Goal: Task Accomplishment & Management: Use online tool/utility

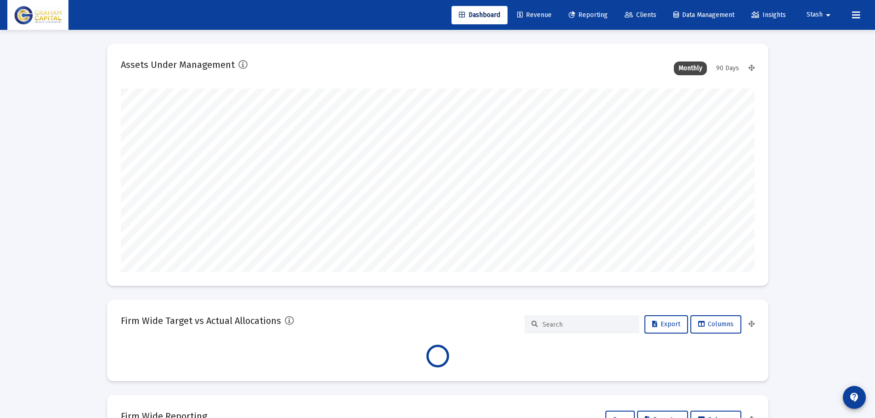
scroll to position [184, 341]
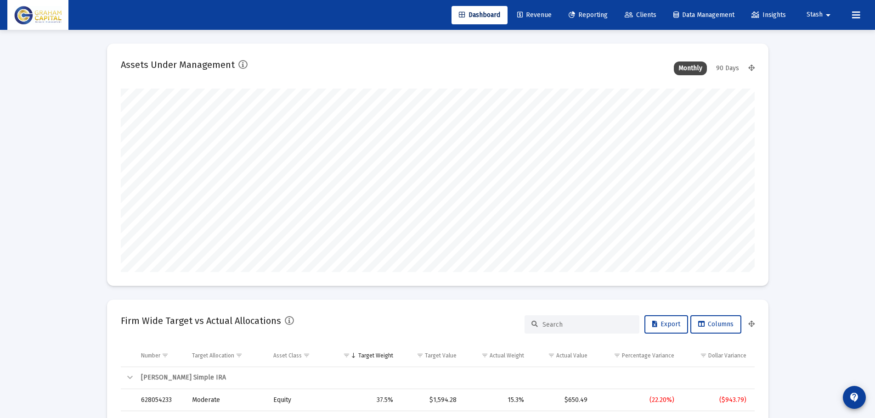
type input "[DATE]"
click at [477, 15] on span "Dashboard" at bounding box center [479, 15] width 41 height 8
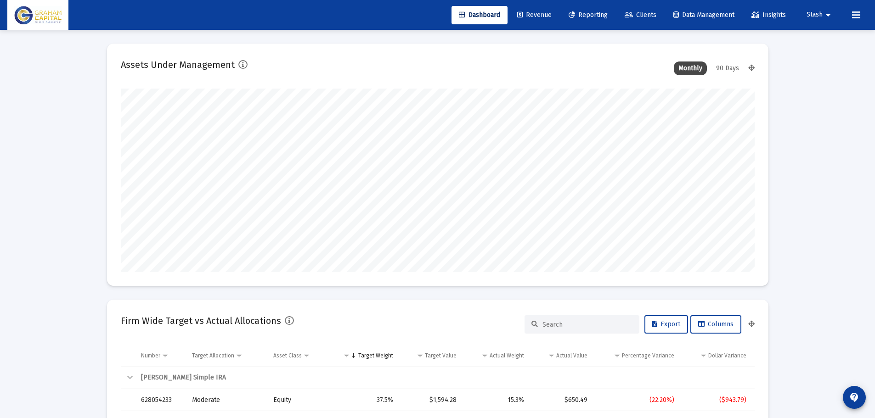
click at [532, 13] on span "Revenue" at bounding box center [534, 15] width 34 height 8
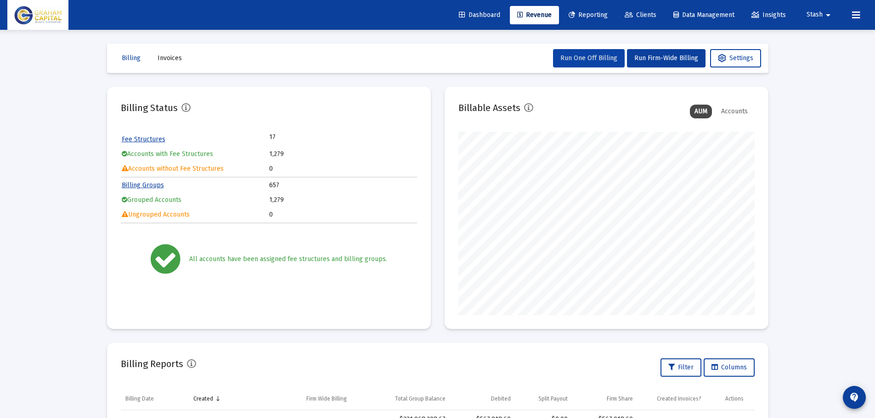
click at [614, 61] on span "Run One Off Billing" at bounding box center [588, 58] width 57 height 8
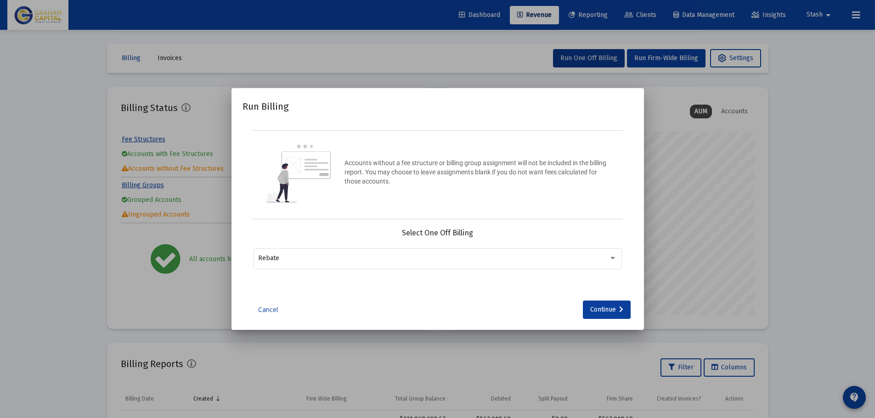
click at [494, 66] on div at bounding box center [437, 209] width 875 height 418
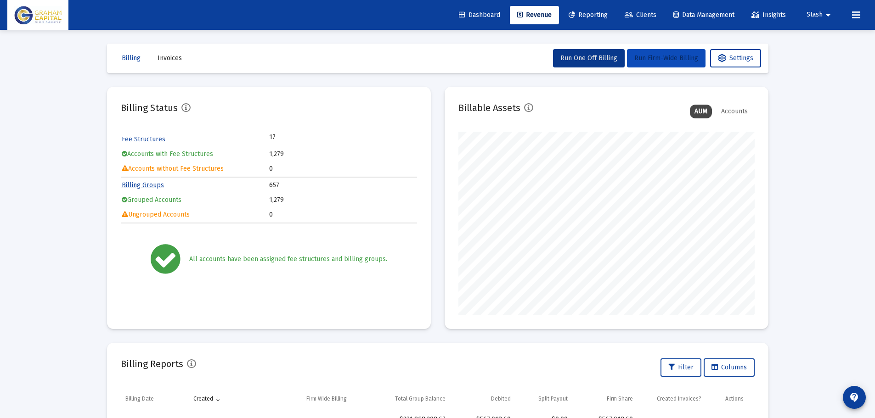
click at [672, 58] on span "Run Firm-Wide Billing" at bounding box center [666, 58] width 64 height 8
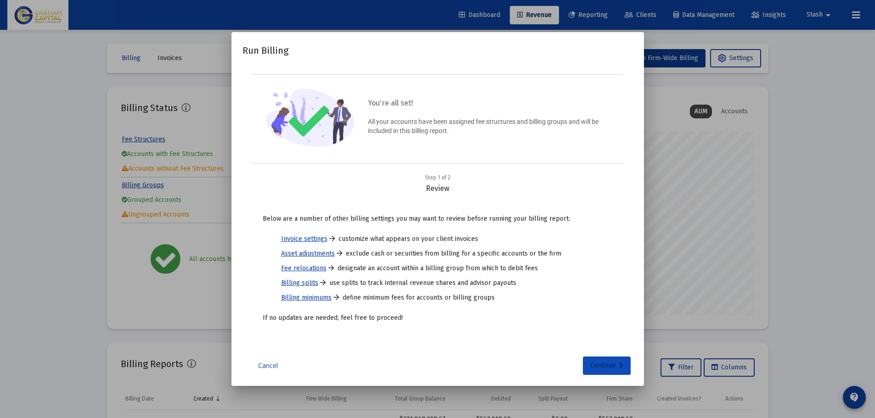
click at [606, 367] on div "Continue" at bounding box center [606, 366] width 33 height 18
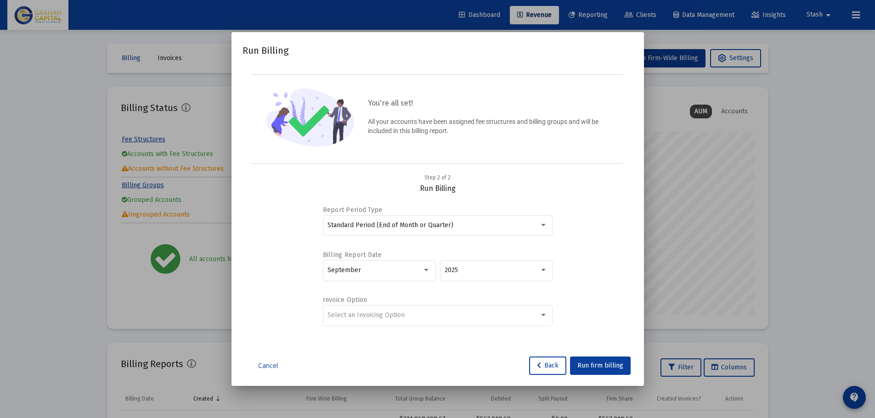
click at [594, 235] on div "Report Period Type Standard Period (End of Month or Quarter) Billing Report Dat…" at bounding box center [437, 266] width 368 height 147
click at [544, 316] on div at bounding box center [543, 315] width 8 height 7
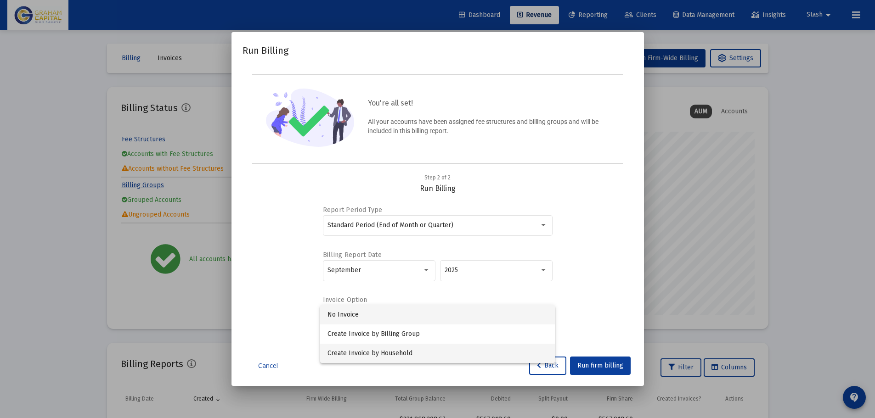
click at [508, 350] on span "Create Invoice by Household" at bounding box center [437, 353] width 220 height 19
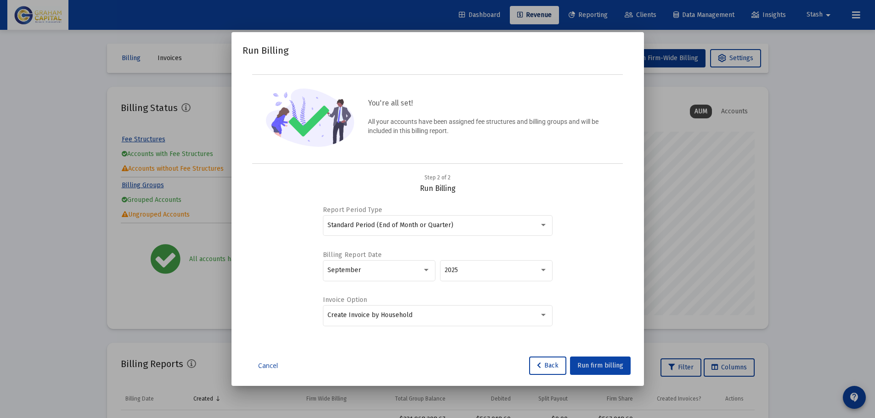
click at [589, 365] on span "Run firm billing" at bounding box center [600, 366] width 46 height 8
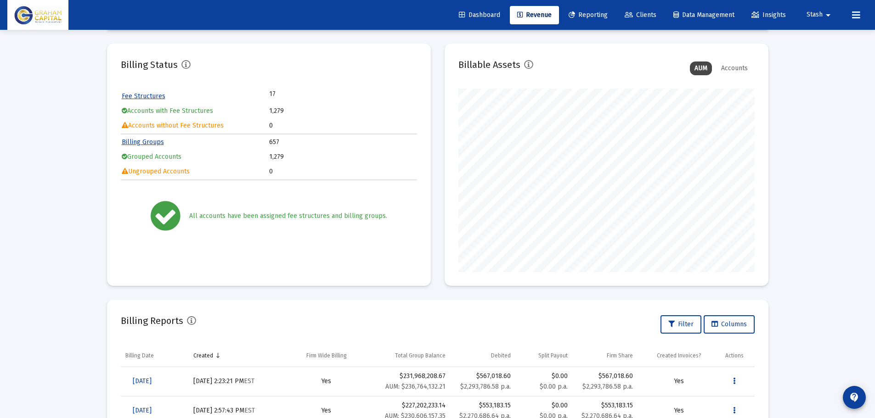
scroll to position [42, 0]
